Goal: Transaction & Acquisition: Subscribe to service/newsletter

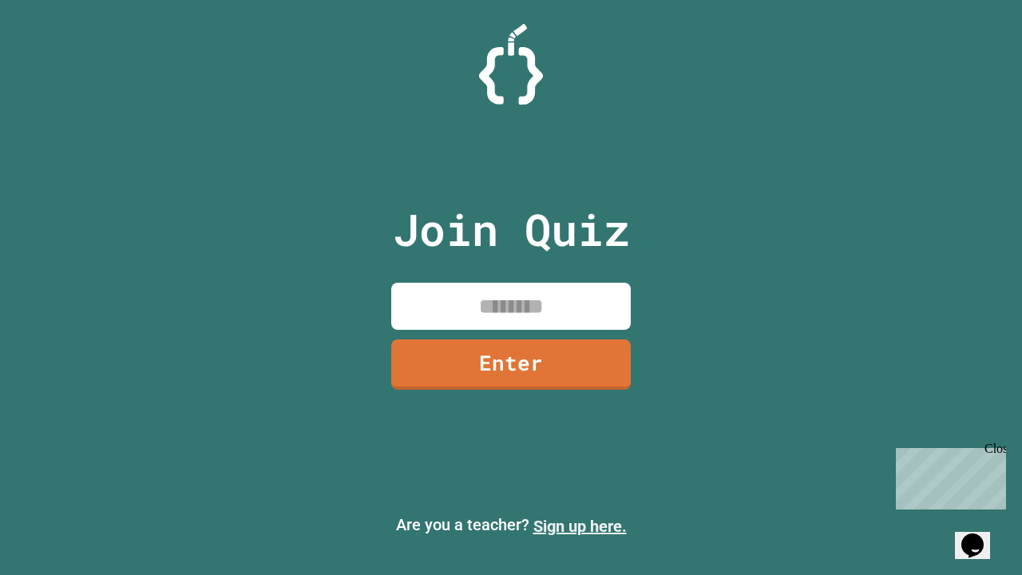
click at [579, 526] on link "Sign up here." at bounding box center [579, 525] width 93 height 19
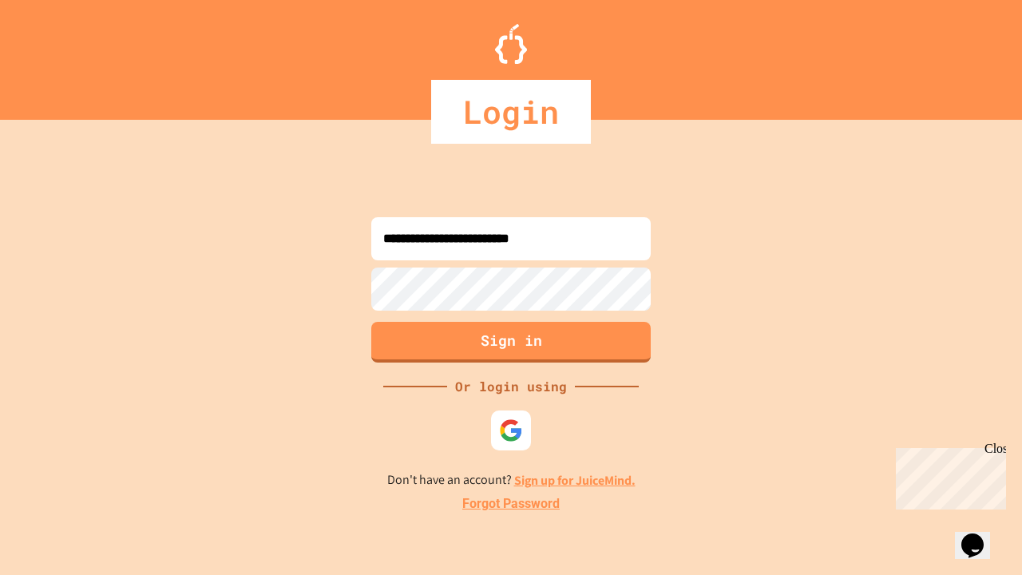
type input "**********"
